Goal: Find specific page/section: Find specific page/section

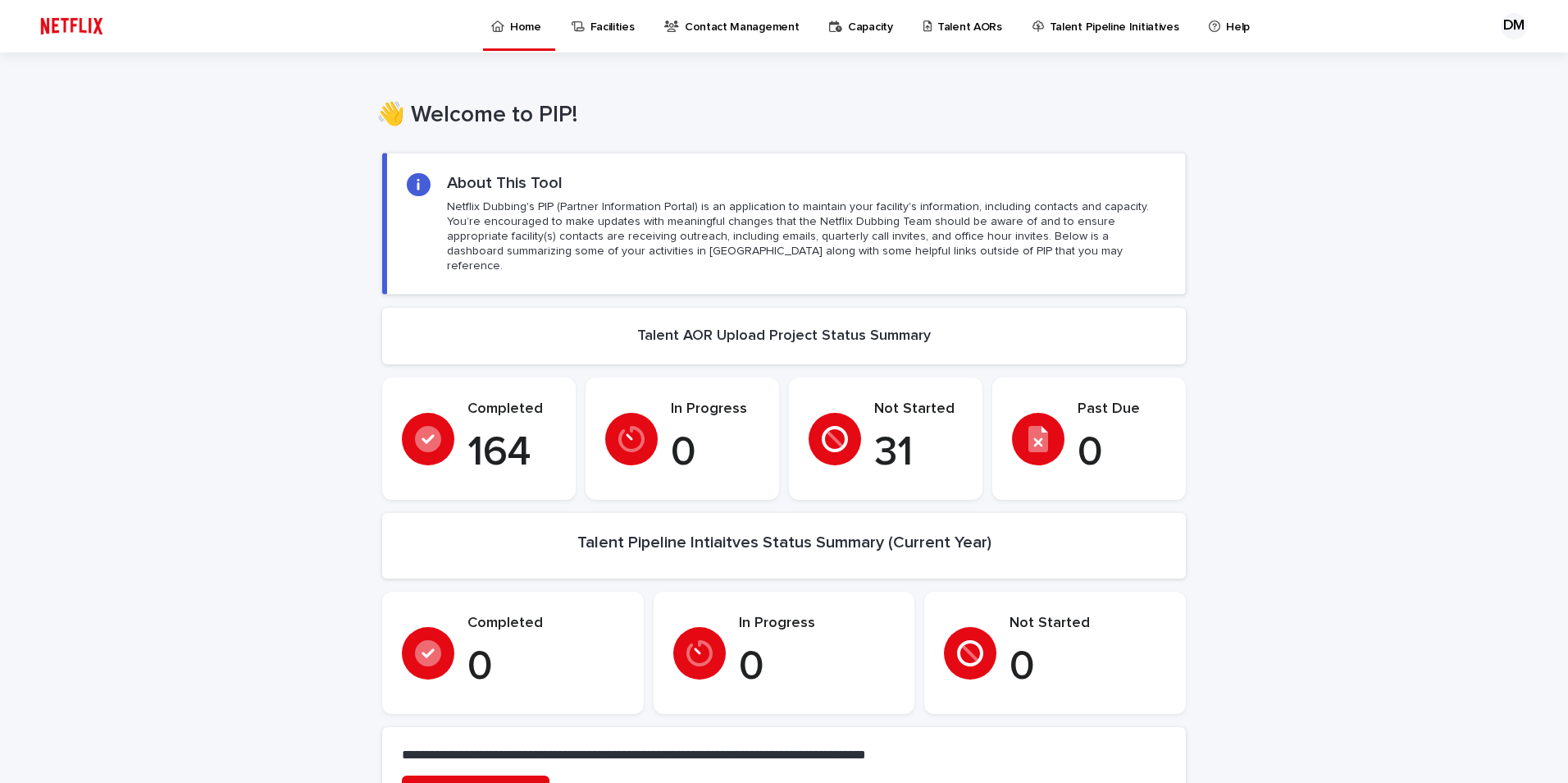
click at [950, 29] on p "Talent AORs" at bounding box center [970, 17] width 65 height 34
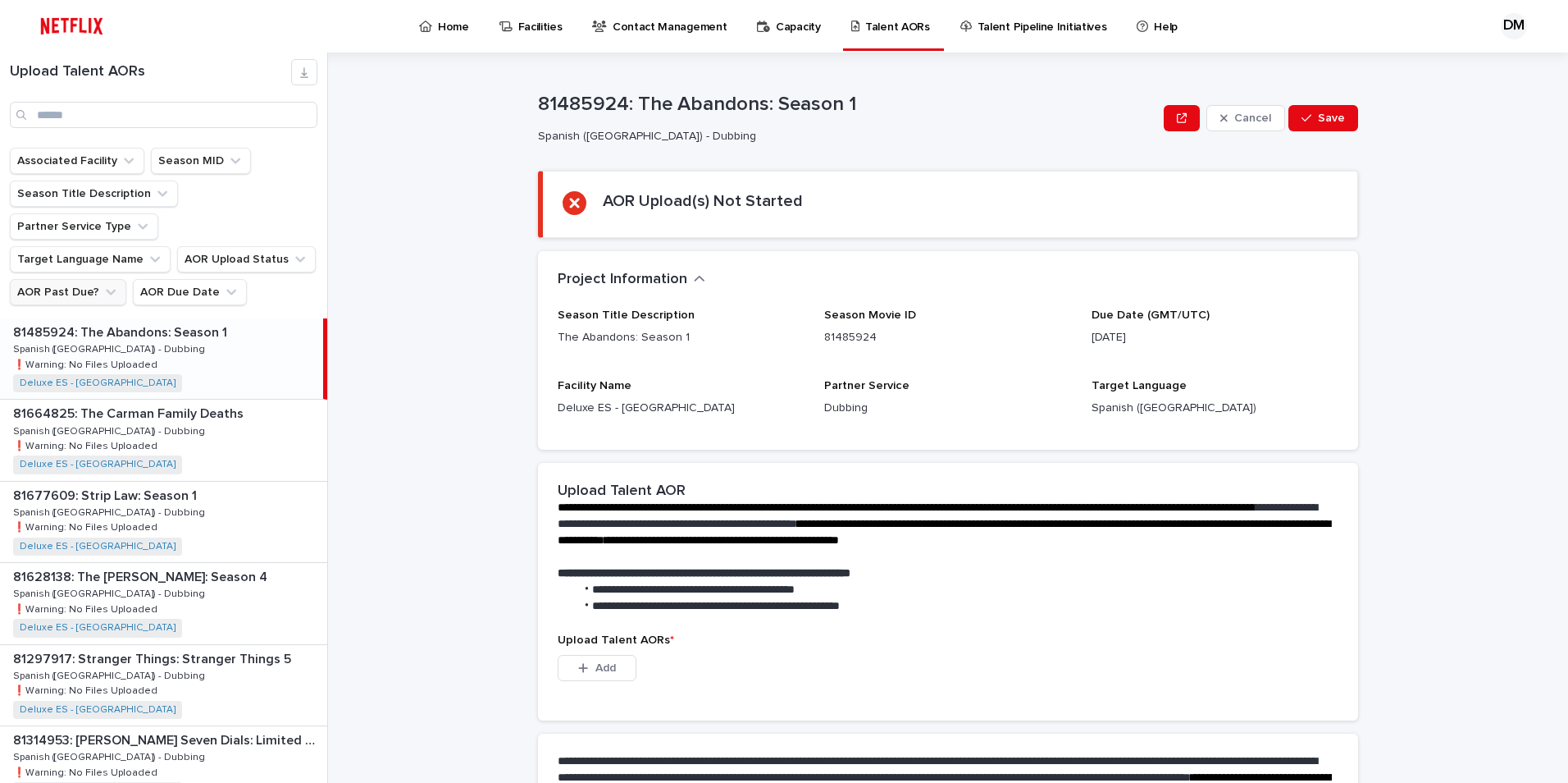
click at [69, 279] on button "AOR Past Due?" at bounding box center [68, 291] width 117 height 26
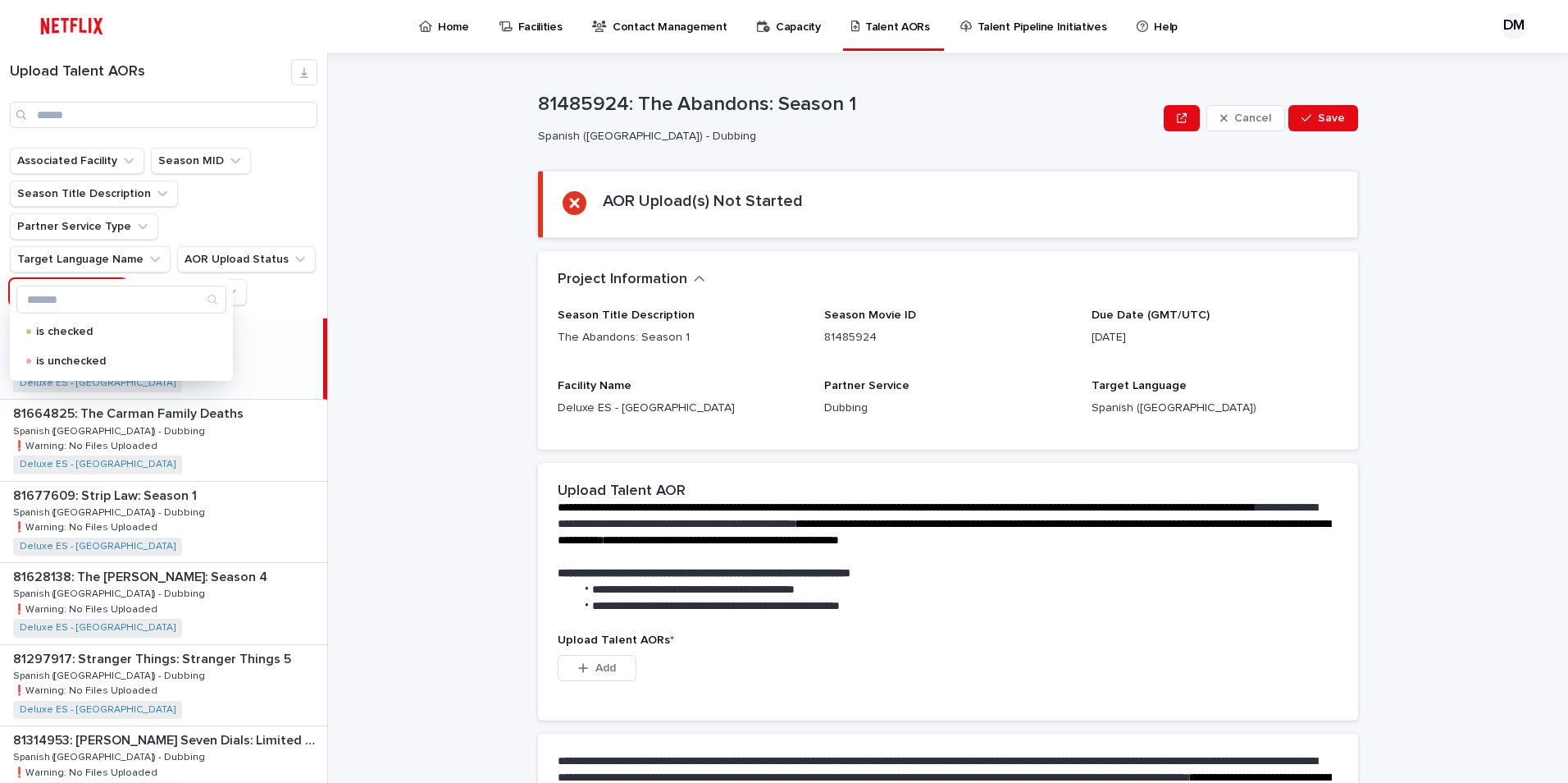
click at [69, 279] on button "AOR Past Due?" at bounding box center [68, 291] width 117 height 26
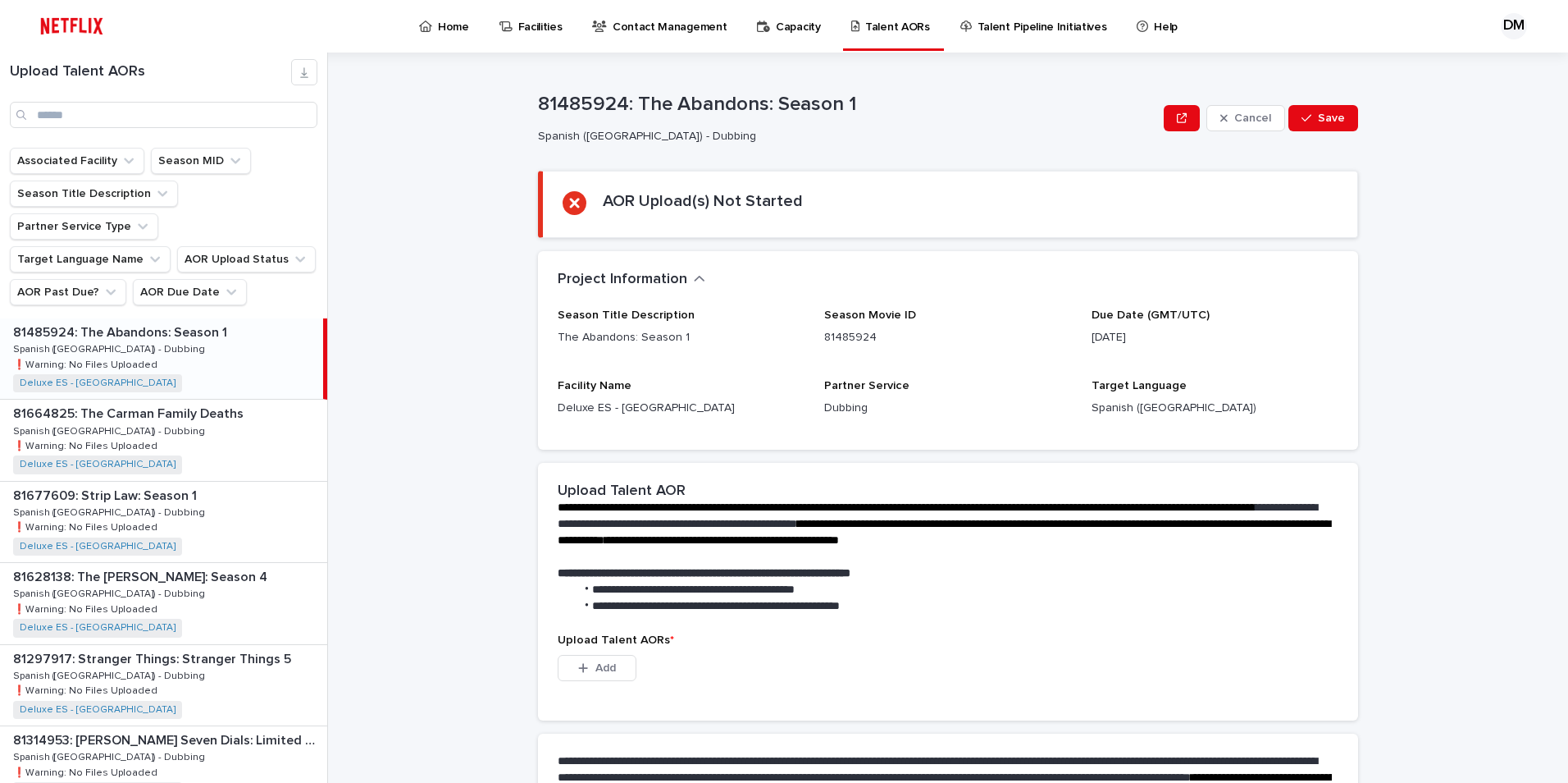
click at [865, 29] on p "Talent AORs" at bounding box center [897, 17] width 65 height 34
click at [452, 26] on p "Home" at bounding box center [454, 17] width 31 height 34
